Goal: Navigation & Orientation: Find specific page/section

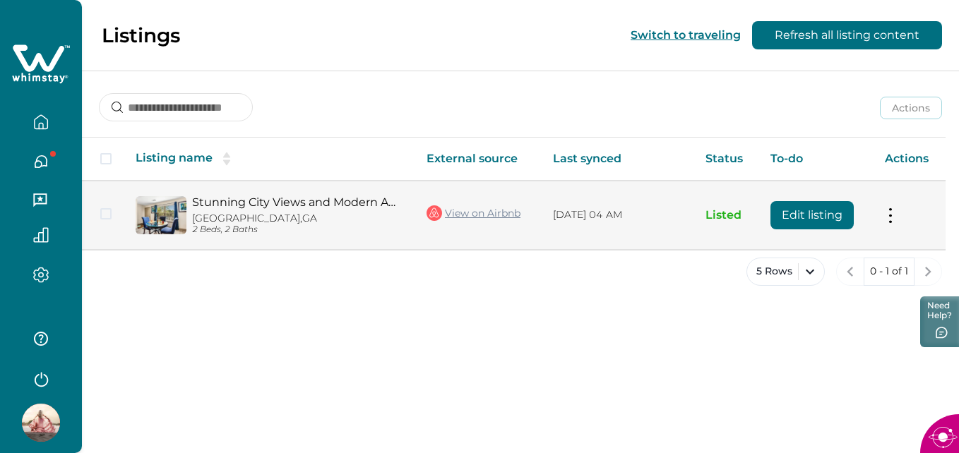
click at [287, 198] on link "Stunning City Views and Modern Amenities - Cozy Stylish Retreat" at bounding box center [298, 202] width 212 height 13
click at [892, 212] on button at bounding box center [889, 215] width 11 height 15
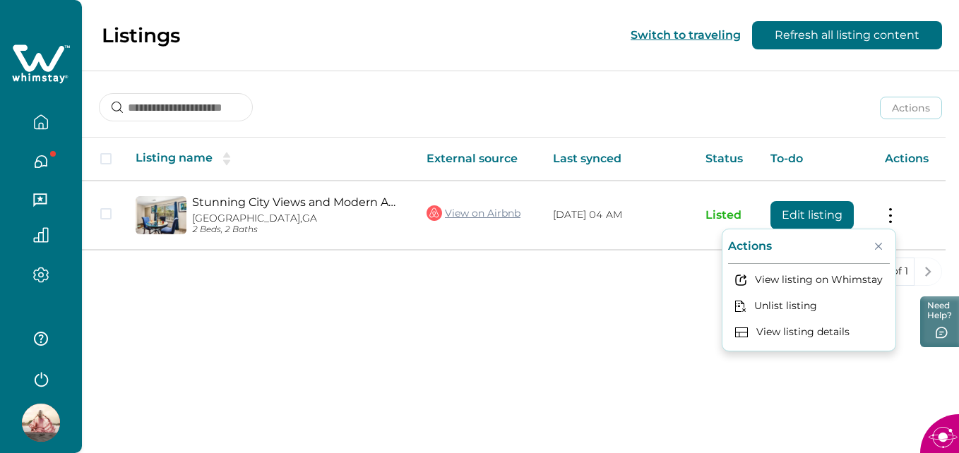
click at [645, 286] on div "5 Rows 0 - 1 of 1" at bounding box center [520, 283] width 877 height 51
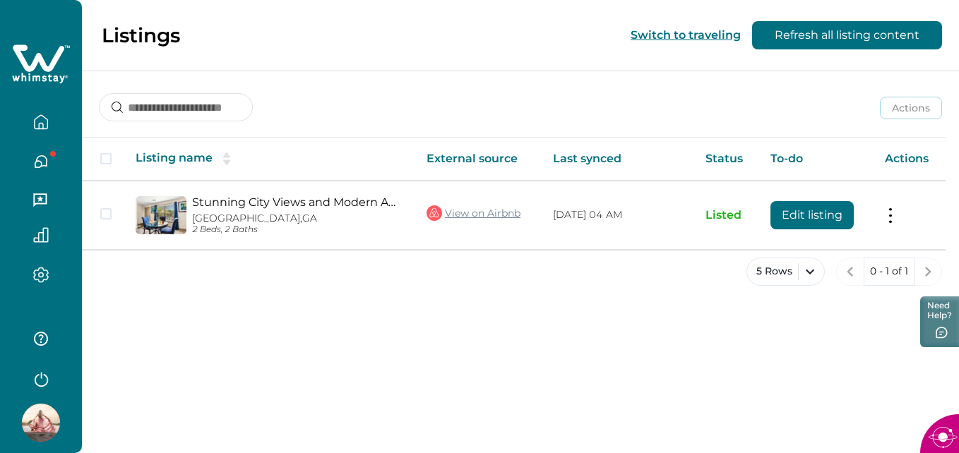
click at [40, 162] on icon "button" at bounding box center [41, 162] width 12 height 12
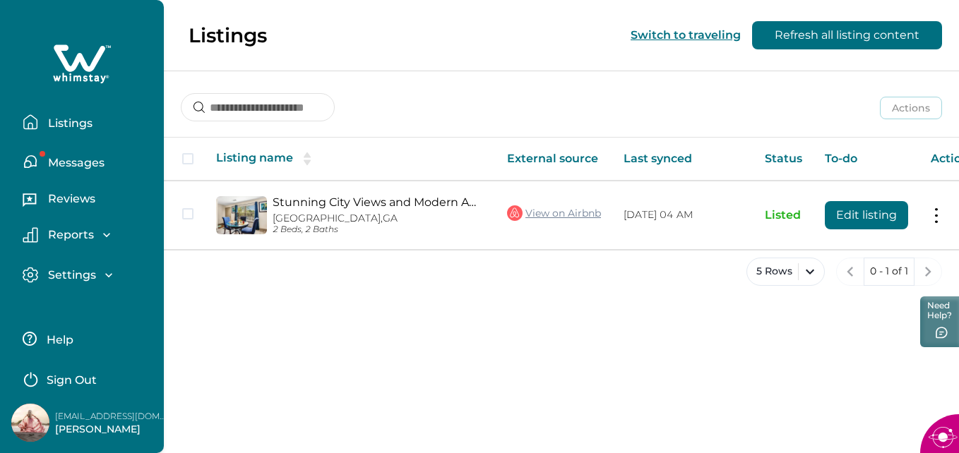
click at [62, 162] on p "Messages" at bounding box center [74, 163] width 61 height 14
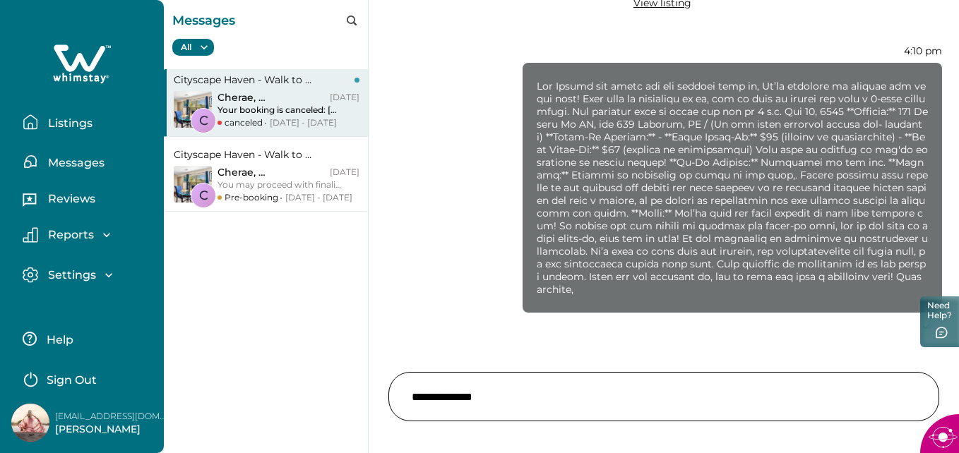
scroll to position [169, 0]
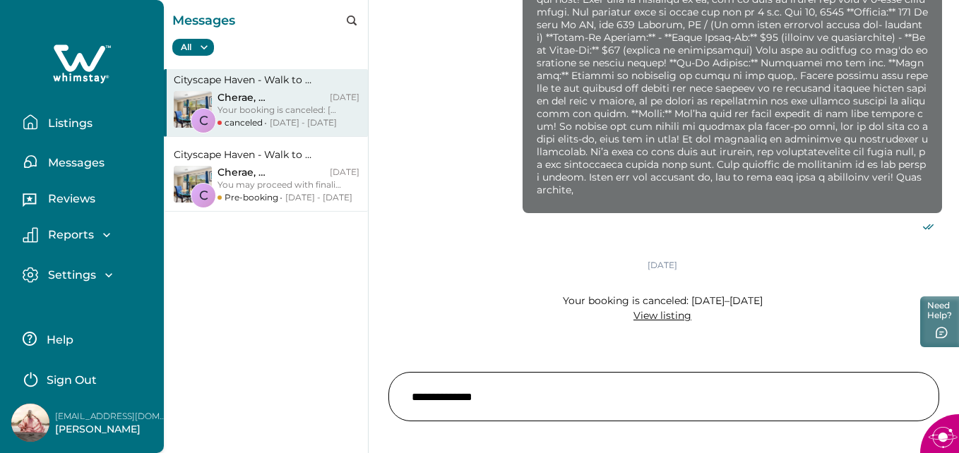
click at [325, 116] on button "Cityscape Haven - Walk to Mercedes Stadium, City Views C Cherae , Andrew Jun 14…" at bounding box center [266, 103] width 204 height 68
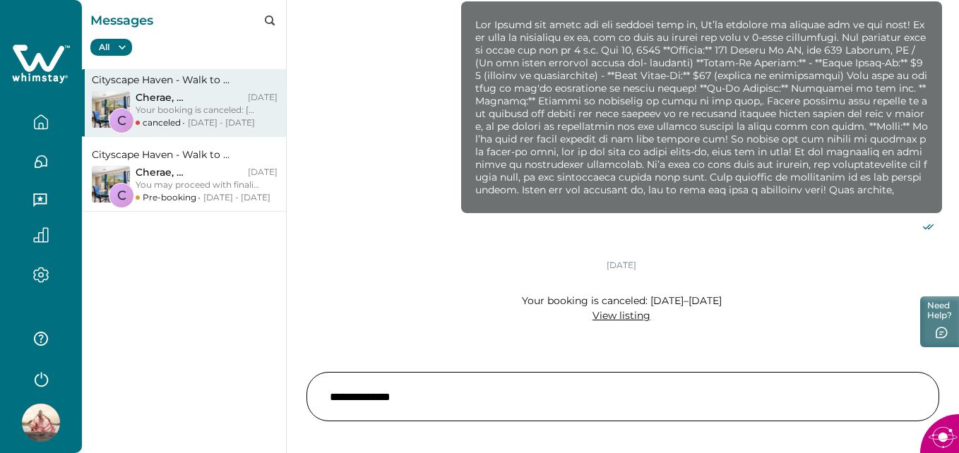
scroll to position [131, 0]
click at [31, 197] on button "button" at bounding box center [40, 201] width 59 height 28
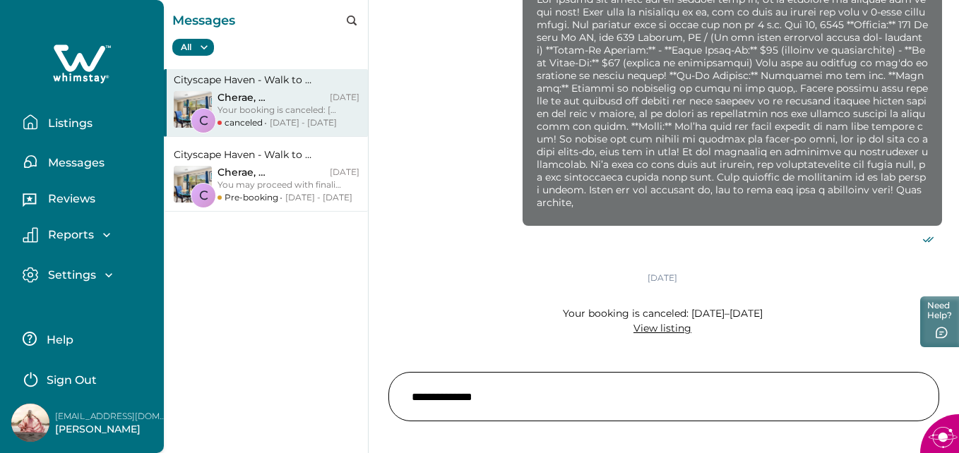
scroll to position [169, 0]
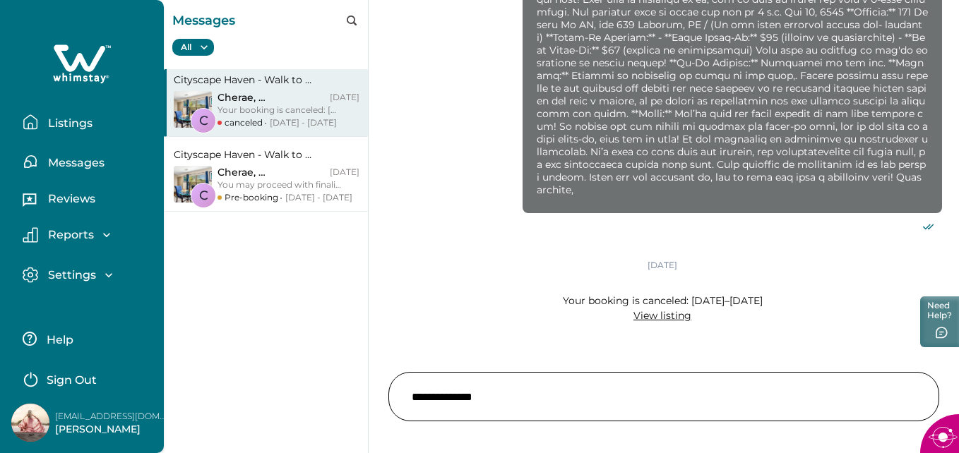
click at [660, 316] on link "View listing" at bounding box center [662, 315] width 58 height 13
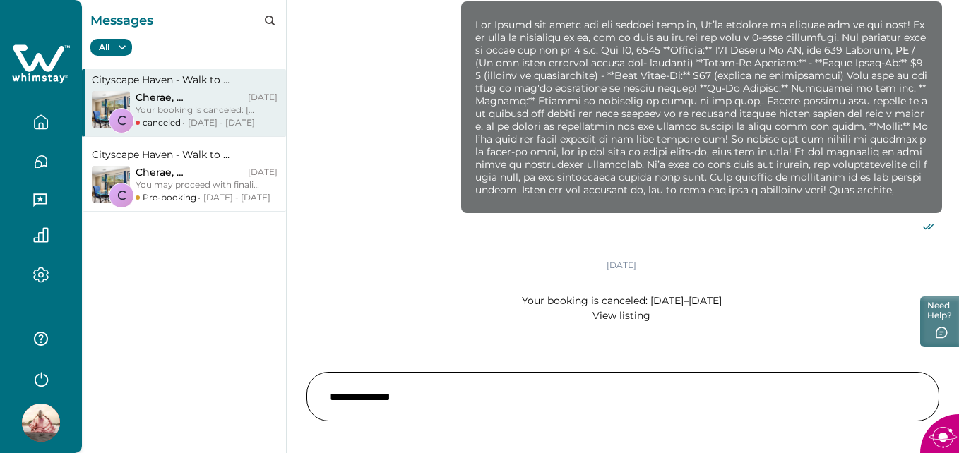
scroll to position [131, 0]
click at [35, 124] on icon "button" at bounding box center [41, 122] width 16 height 16
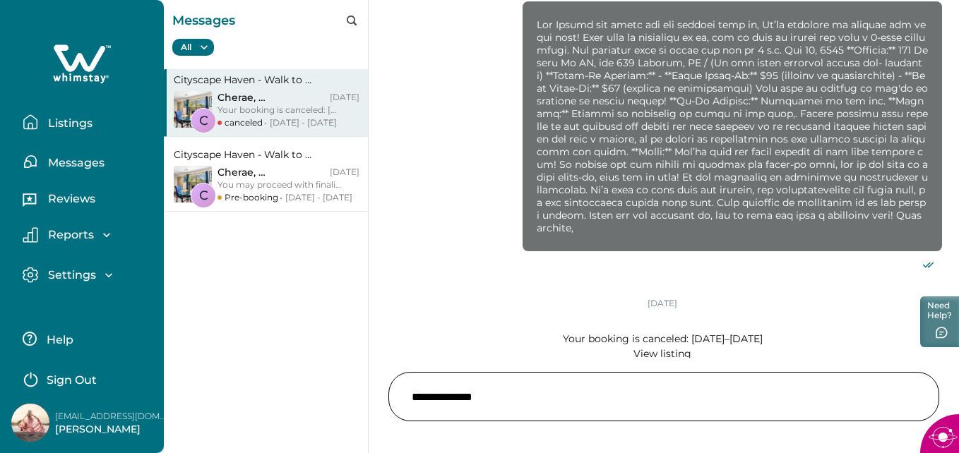
click at [77, 124] on p "Listings" at bounding box center [68, 123] width 49 height 14
